Goal: Task Accomplishment & Management: Manage account settings

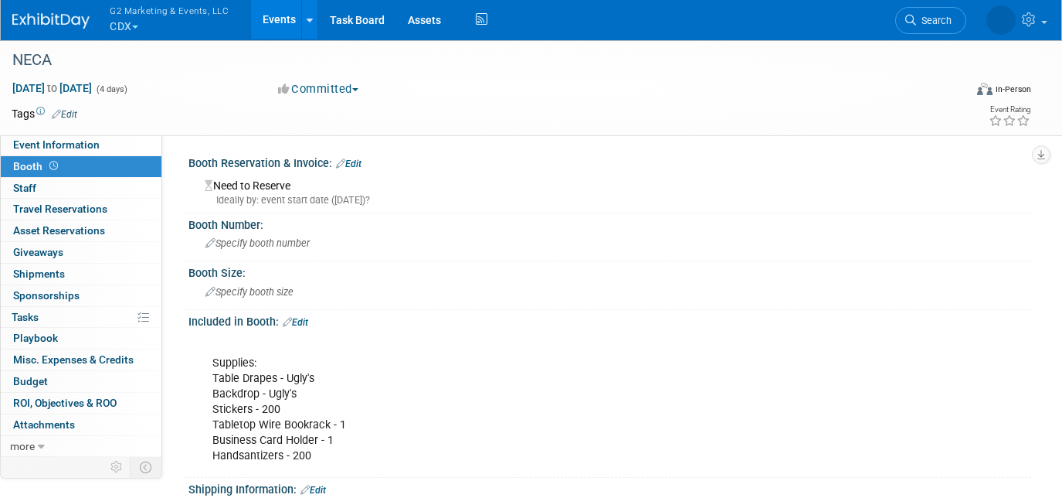
click at [134, 25] on span "button" at bounding box center [135, 26] width 6 height 3
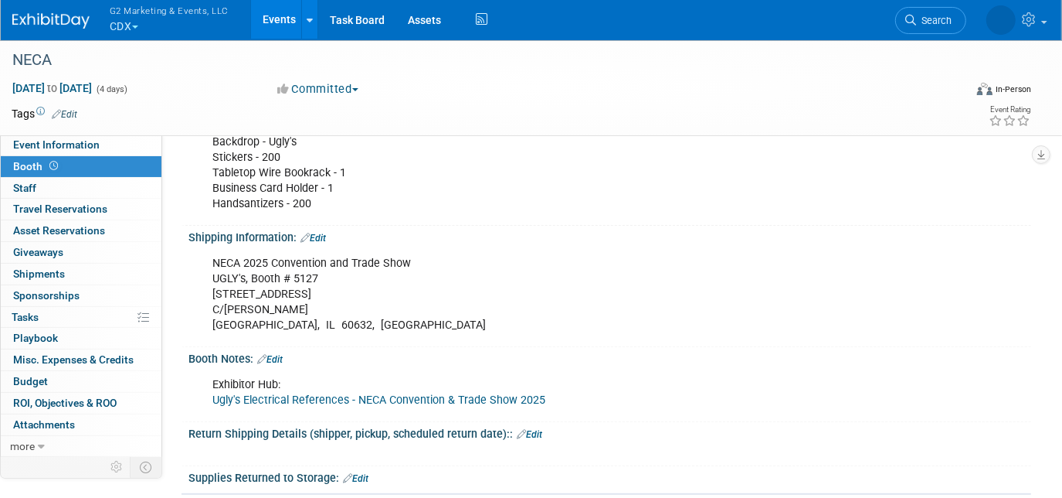
scroll to position [252, 0]
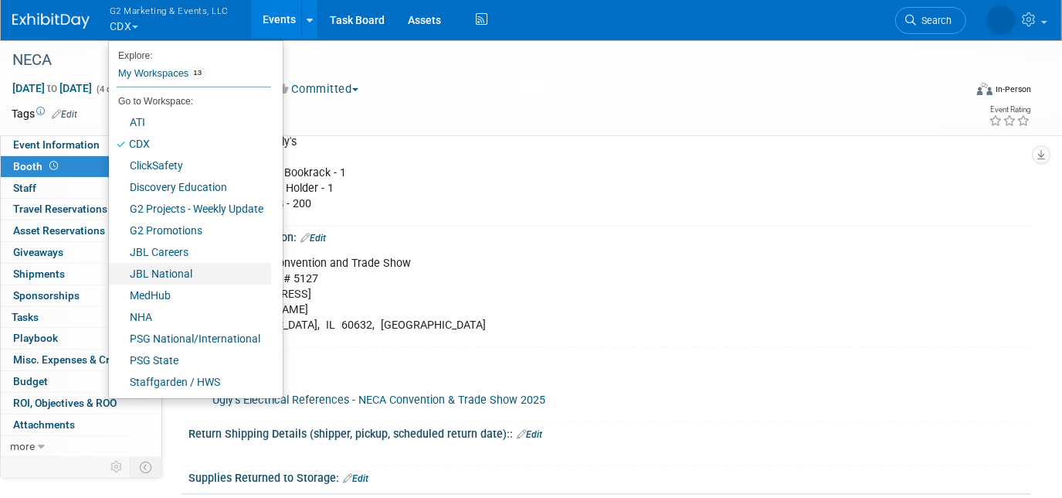
click at [179, 274] on link "JBL National" at bounding box center [190, 274] width 162 height 22
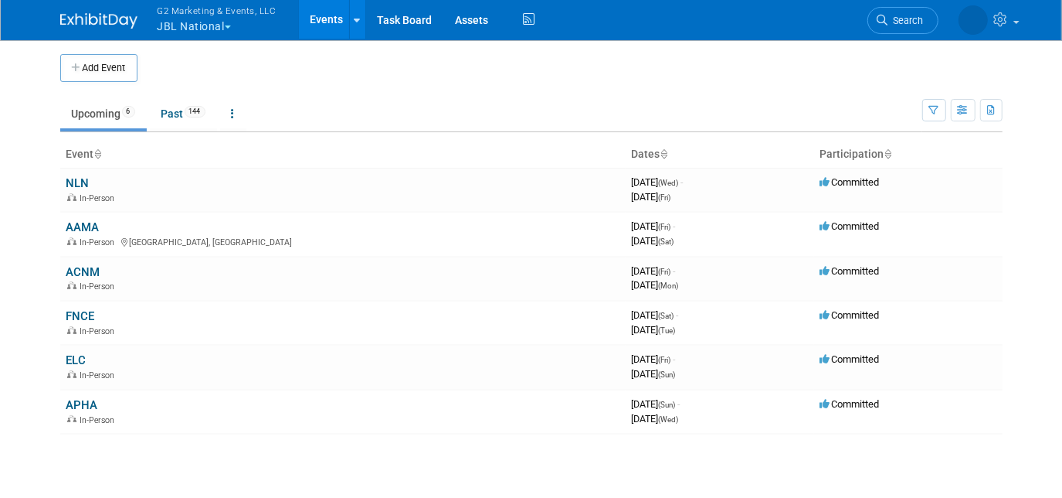
click at [83, 226] on link "AAMA" at bounding box center [82, 227] width 33 height 14
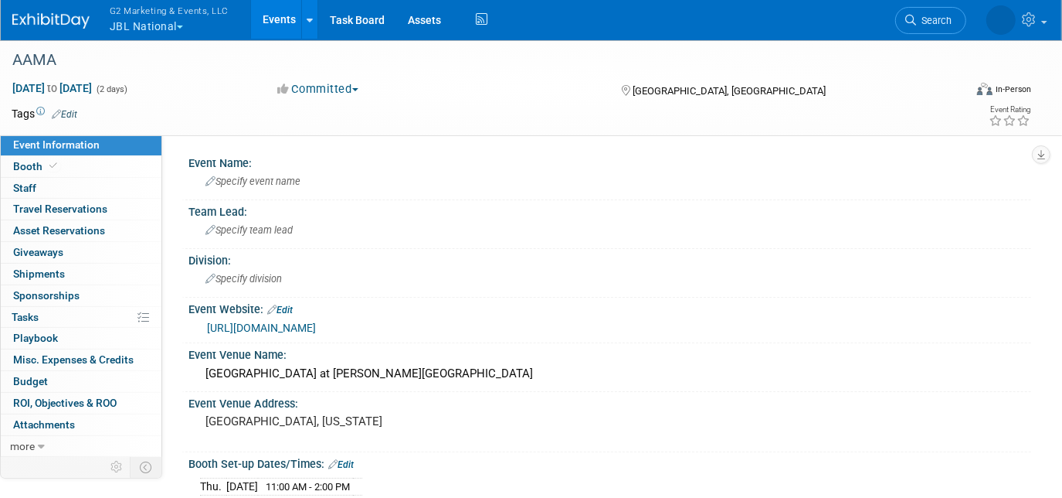
click at [29, 168] on span "Booth" at bounding box center [36, 166] width 47 height 12
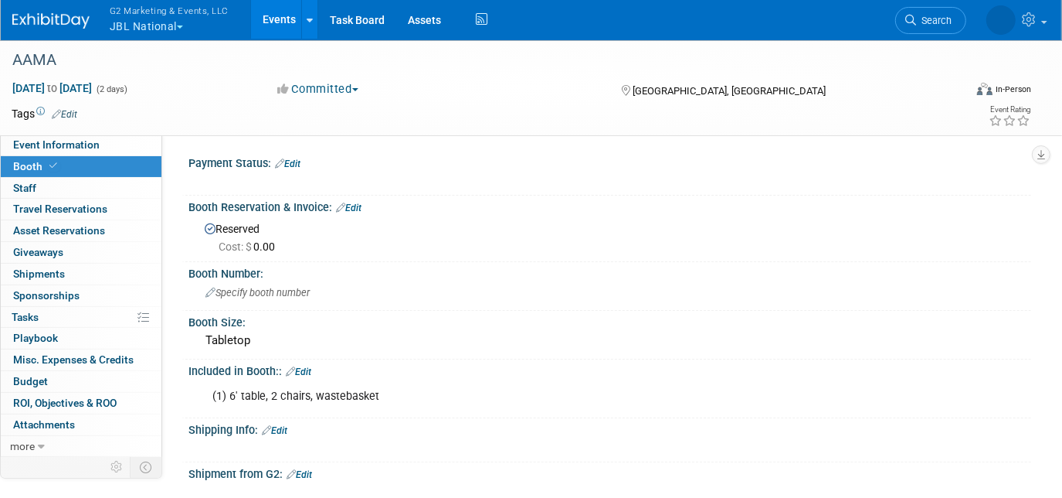
click at [260, 282] on div "Specify booth number" at bounding box center [610, 292] width 820 height 24
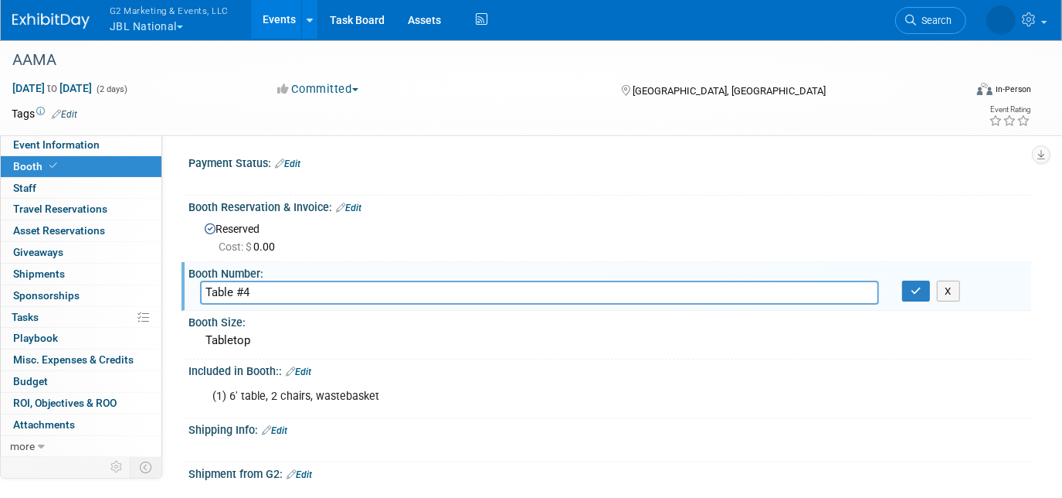
type input "Table #4"
click at [923, 288] on button "button" at bounding box center [916, 291] width 28 height 22
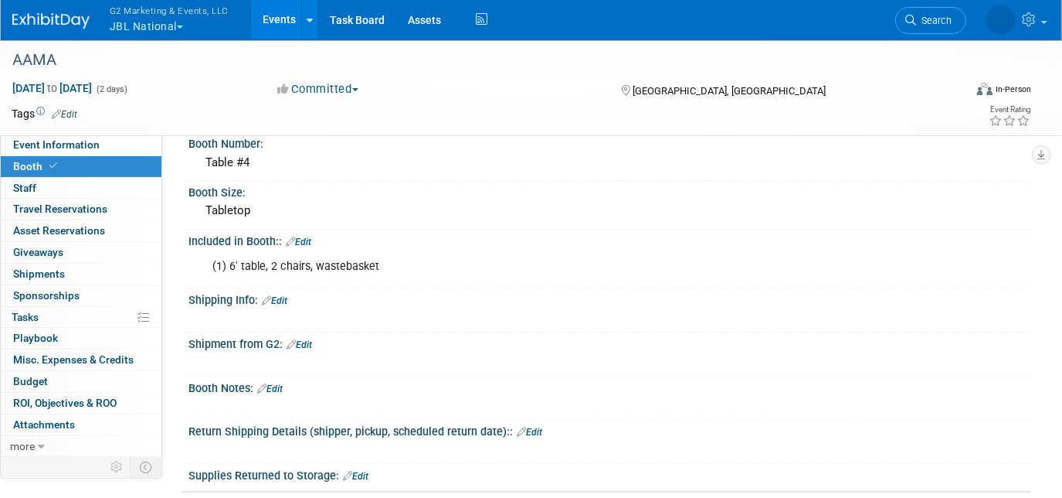
scroll to position [131, 0]
click at [32, 143] on span "Event Information" at bounding box center [56, 144] width 87 height 12
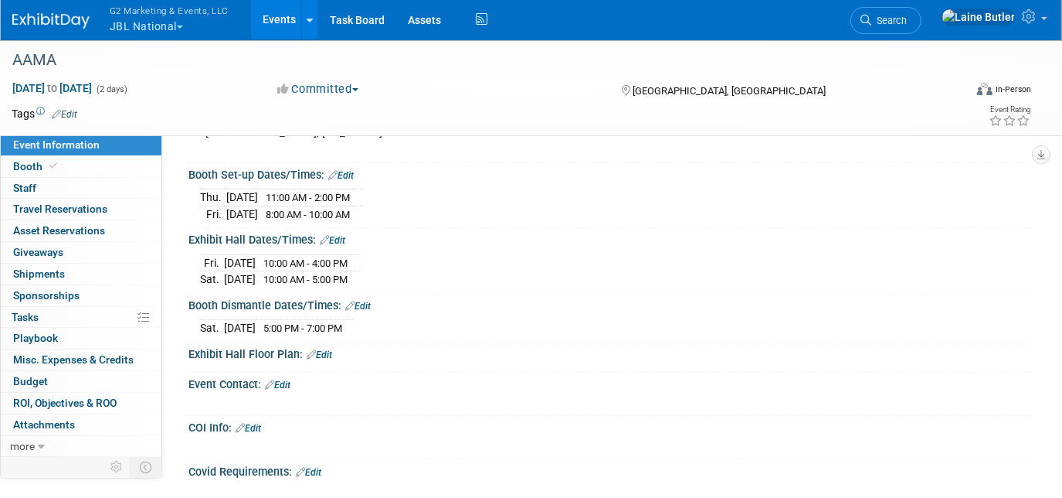
scroll to position [309, 0]
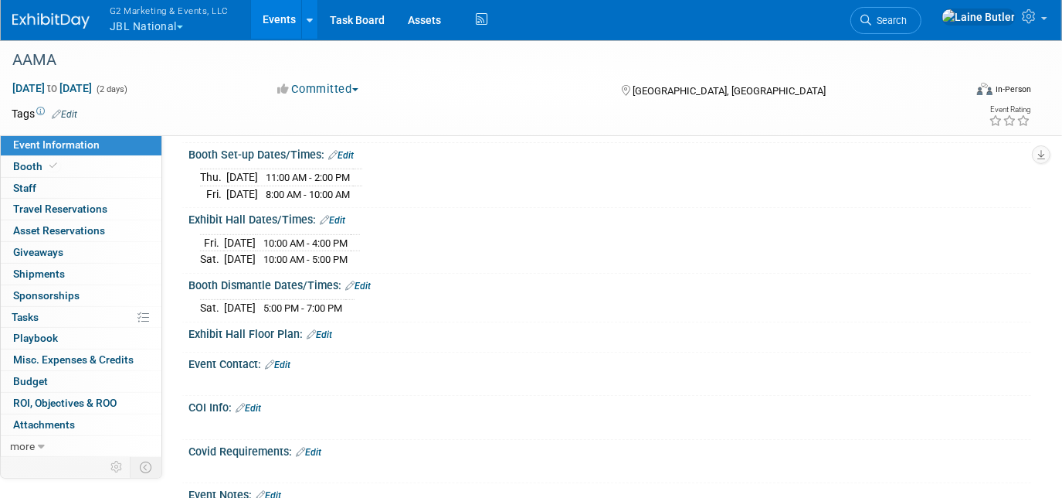
click at [84, 161] on link "Booth" at bounding box center [81, 166] width 161 height 21
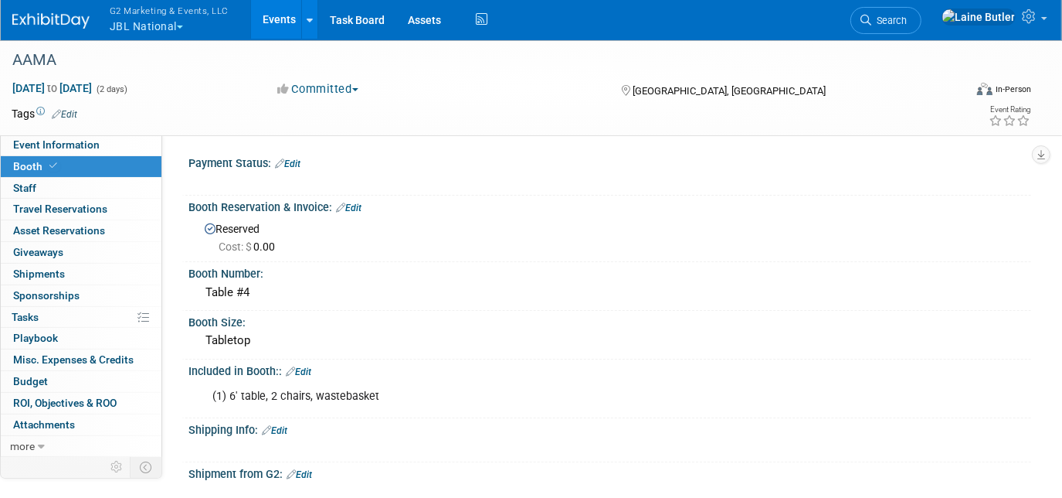
scroll to position [61, 0]
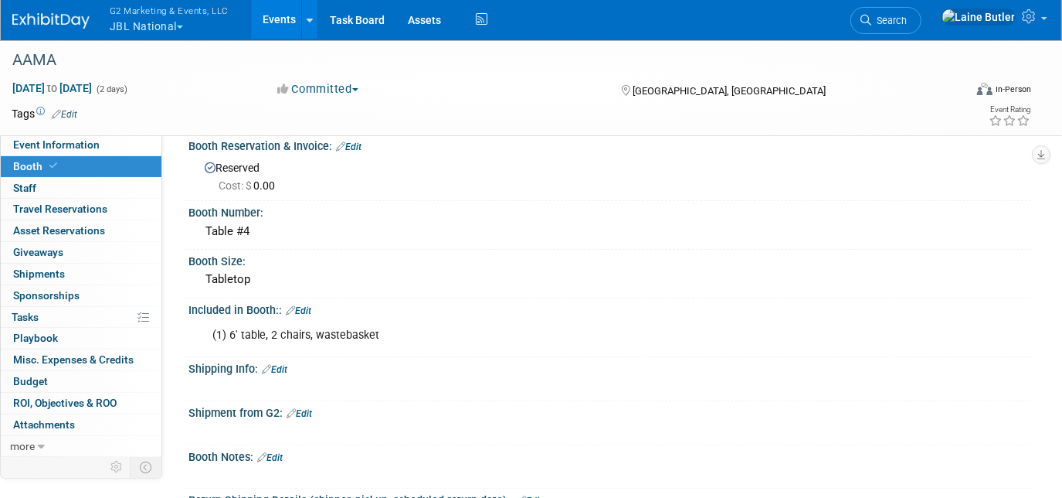
click at [282, 364] on link "Edit" at bounding box center [274, 369] width 25 height 11
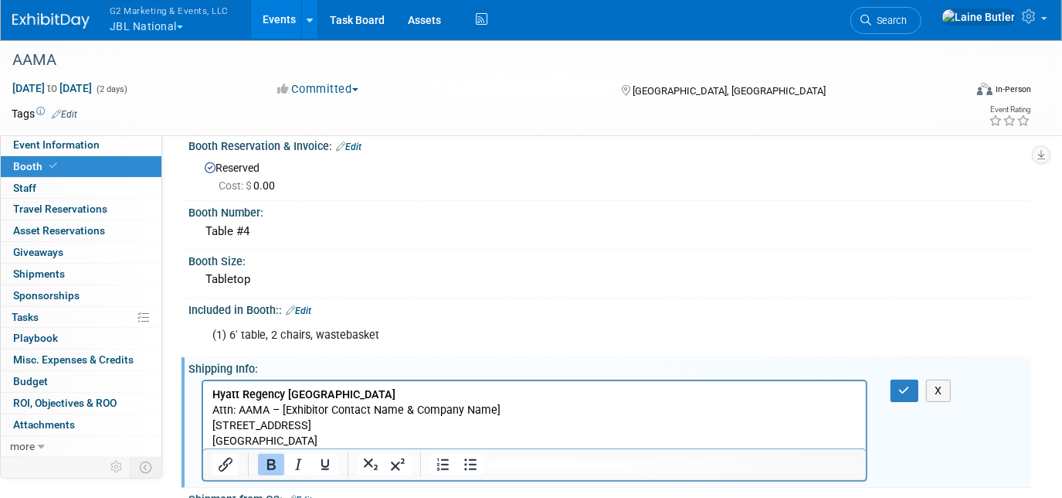
scroll to position [120, 0]
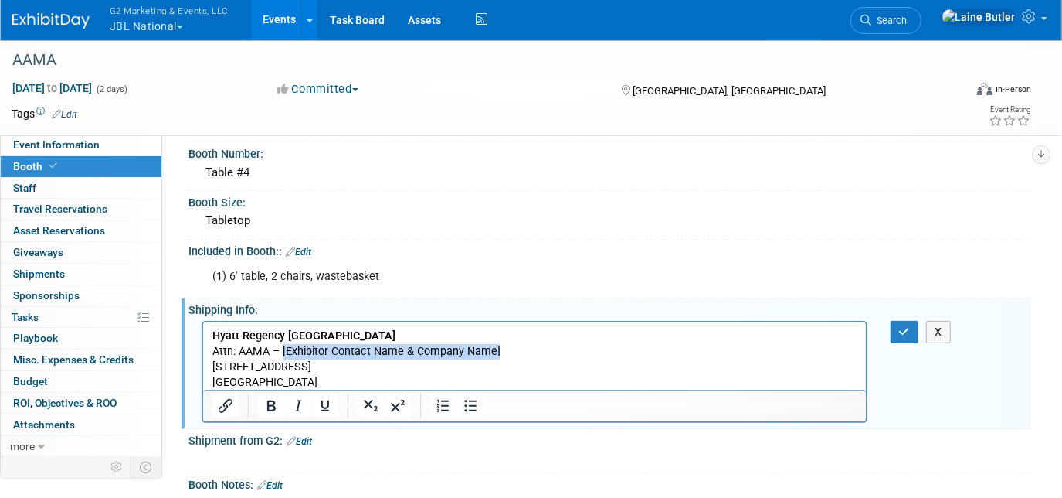
drag, startPoint x: 506, startPoint y: 352, endPoint x: 283, endPoint y: 349, distance: 223.3
click at [283, 349] on p "Hyatt Regency Crystal City Attn: AAMA – [Exhibitor Contact Name & Company Name]…" at bounding box center [534, 359] width 645 height 62
click at [895, 331] on button "button" at bounding box center [905, 332] width 29 height 22
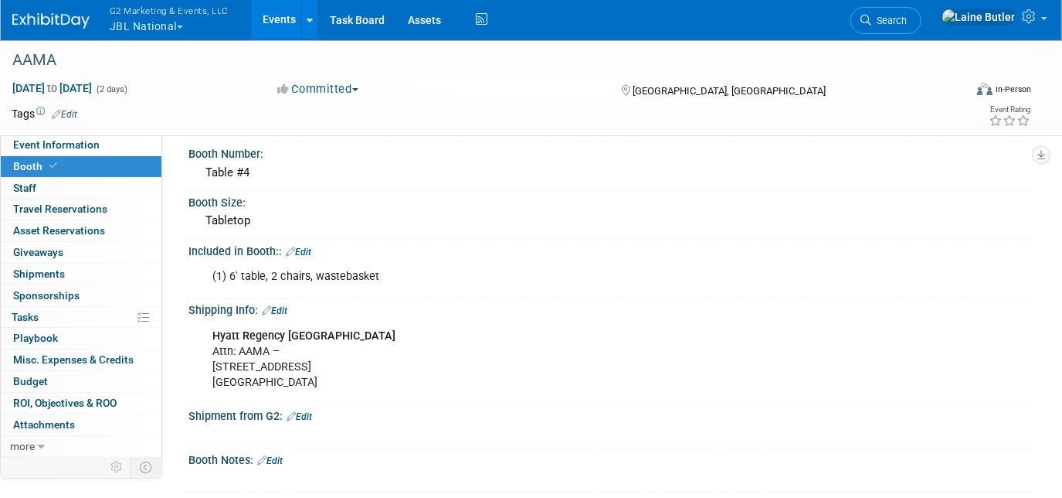
click at [286, 305] on link "Edit" at bounding box center [274, 310] width 25 height 11
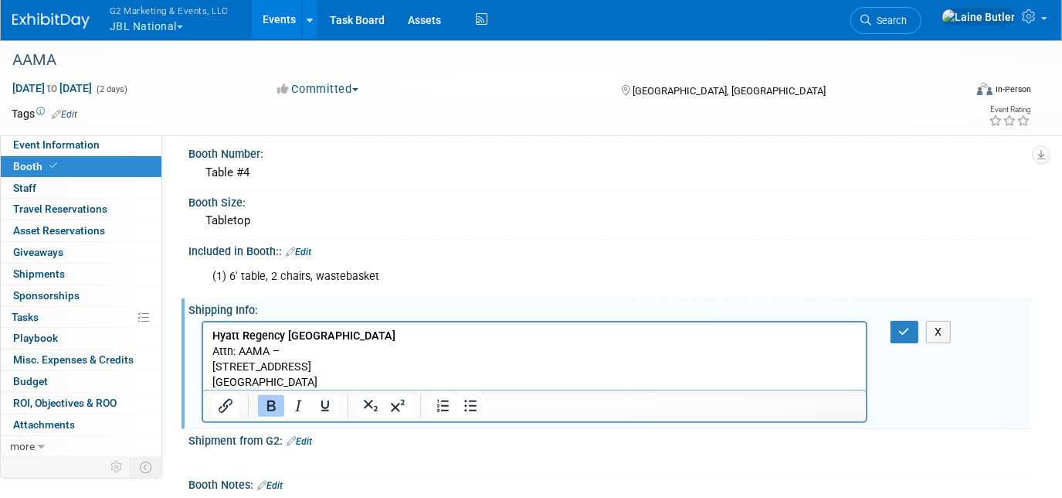
scroll to position [0, 0]
click at [300, 349] on p "Hyatt Regency Crystal City Attn: AAMA – 2799 Richmond Highway Arlington, VA 222…" at bounding box center [534, 359] width 645 height 62
click at [897, 325] on button "button" at bounding box center [905, 332] width 29 height 22
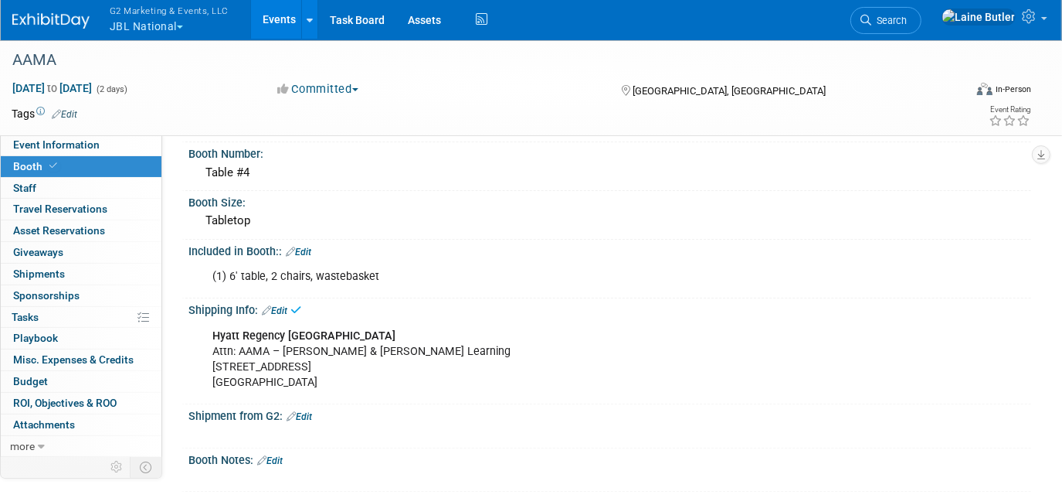
drag, startPoint x: 326, startPoint y: 378, endPoint x: 202, endPoint y: 325, distance: 135.0
click at [202, 325] on div "Hyatt Regency Crystal City Attn: AAMA – Jones & Bartlett Learning 2799 Richmond…" at bounding box center [535, 359] width 666 height 77
copy div "Hyatt Regency Crystal City Attn: AAMA – Jones & Bartlett Learning 2799 Richmond…"
